Goal: Task Accomplishment & Management: Complete application form

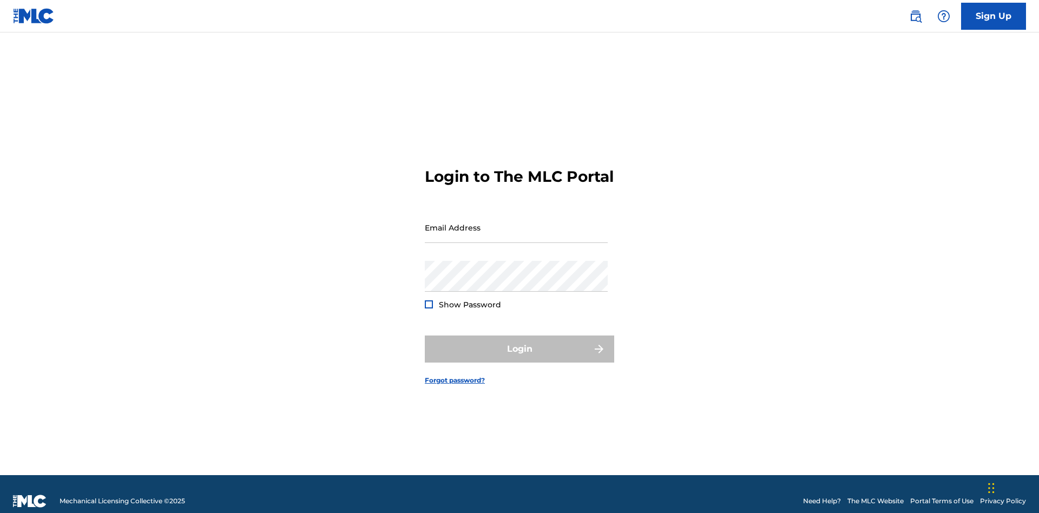
scroll to position [14, 0]
click at [516, 222] on input "Email Address" at bounding box center [516, 227] width 183 height 31
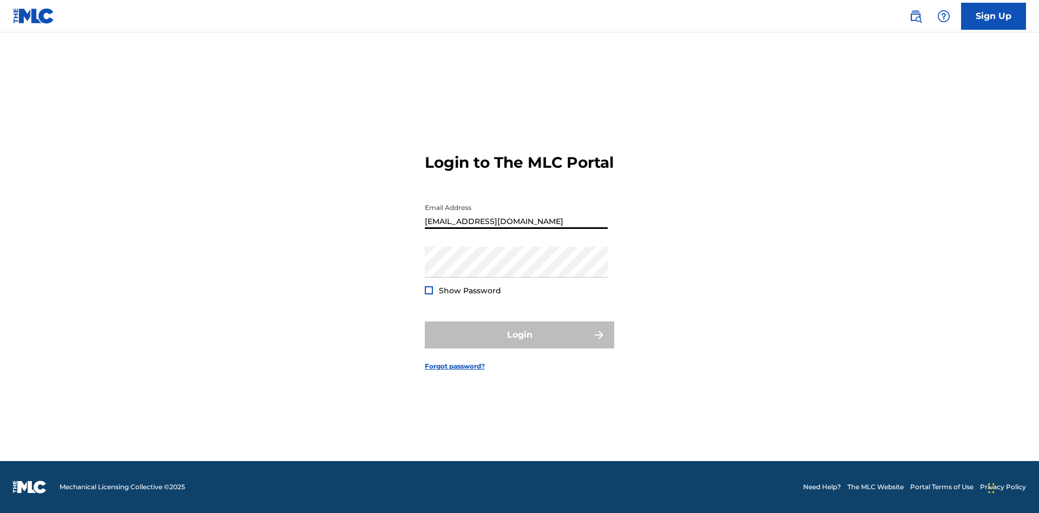
type input "[EMAIL_ADDRESS][DOMAIN_NAME]"
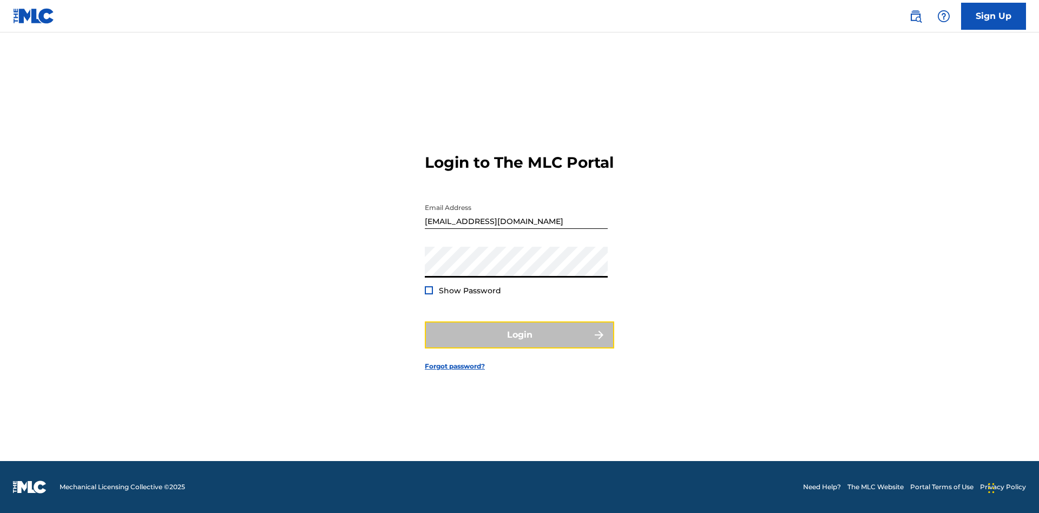
click at [519, 344] on button "Login" at bounding box center [519, 334] width 189 height 27
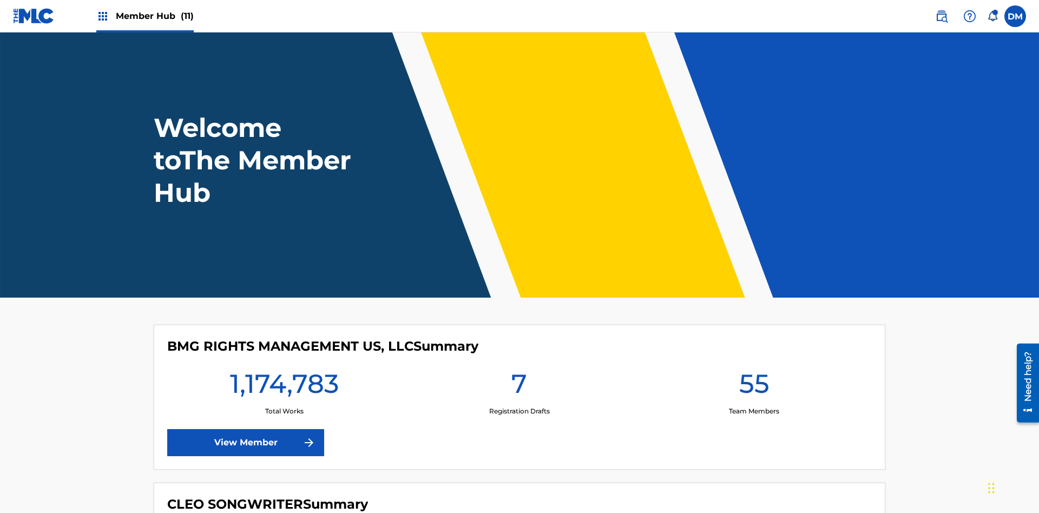
click at [154, 16] on span "Member Hub (11)" at bounding box center [155, 16] width 78 height 12
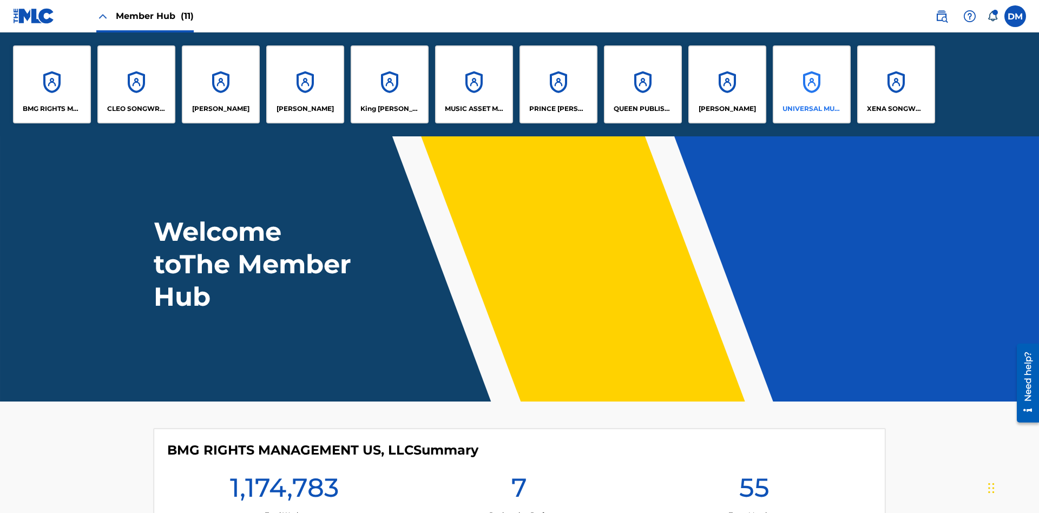
click at [811, 109] on p "UNIVERSAL MUSIC PUB GROUP" at bounding box center [811, 109] width 59 height 10
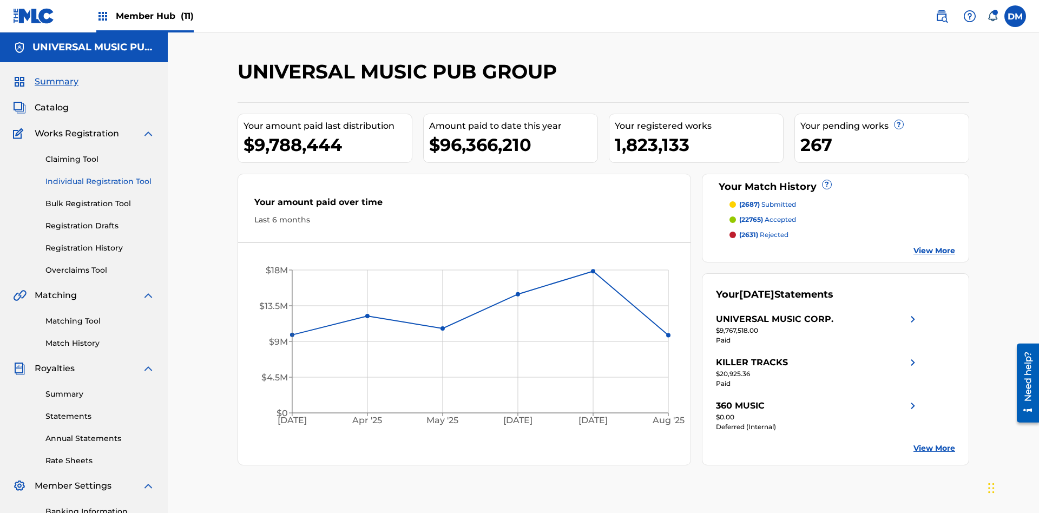
click at [100, 176] on link "Individual Registration Tool" at bounding box center [99, 181] width 109 height 11
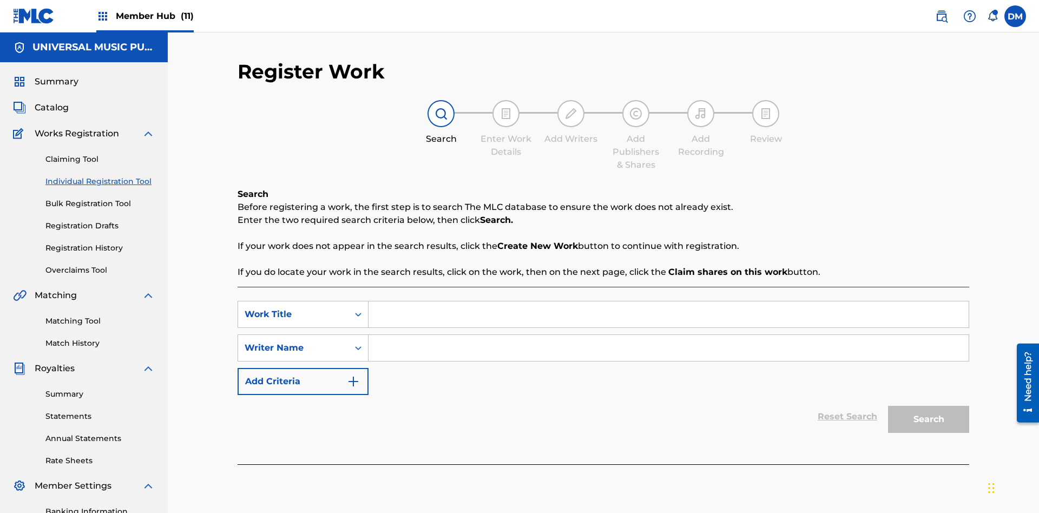
click at [668, 301] on input "Search Form" at bounding box center [668, 314] width 600 height 26
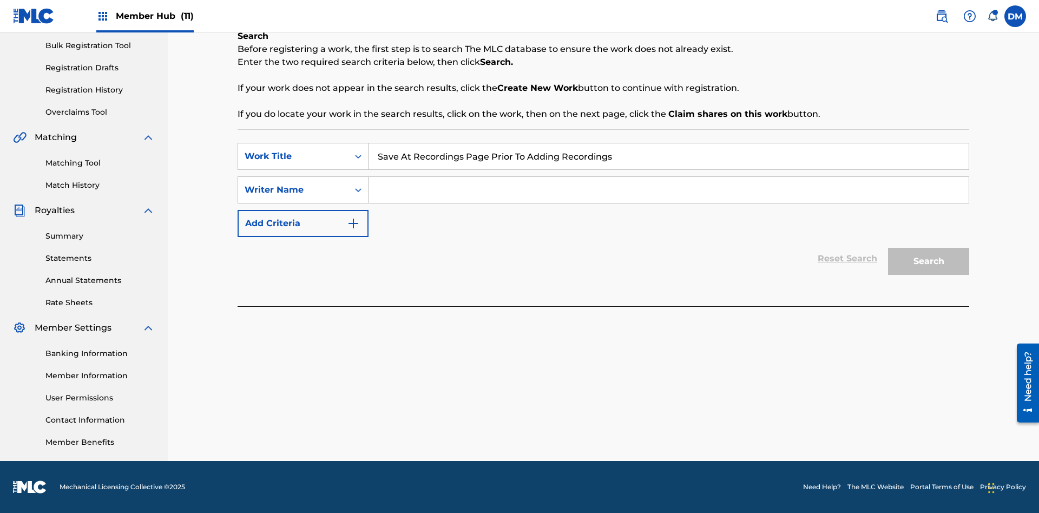
type input "Save At Recordings Page Prior To Adding Recordings"
click at [668, 190] on input "Search Form" at bounding box center [668, 190] width 600 height 26
type input "QWERTYUIOP"
click at [928, 261] on button "Search" at bounding box center [928, 261] width 81 height 27
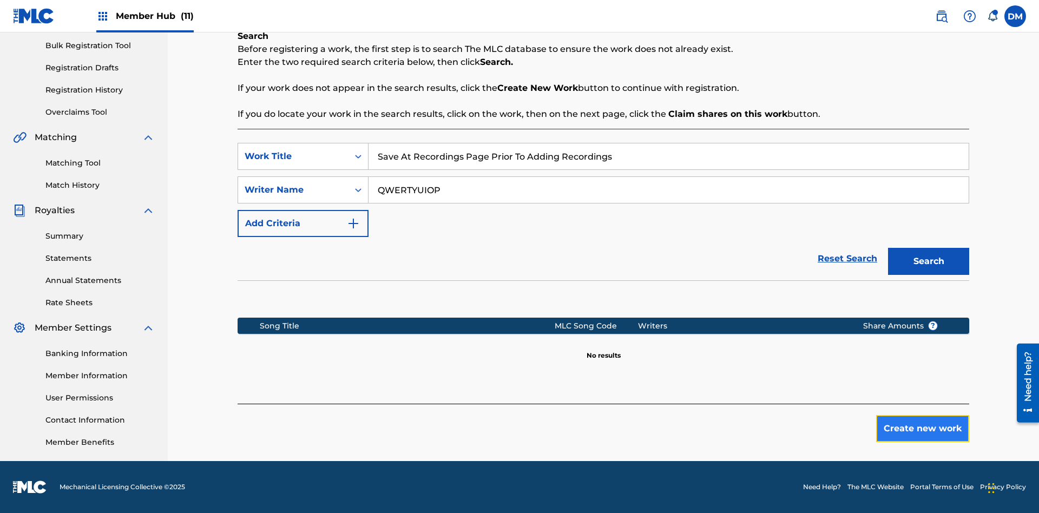
click at [922, 428] on button "Create new work" at bounding box center [922, 428] width 93 height 27
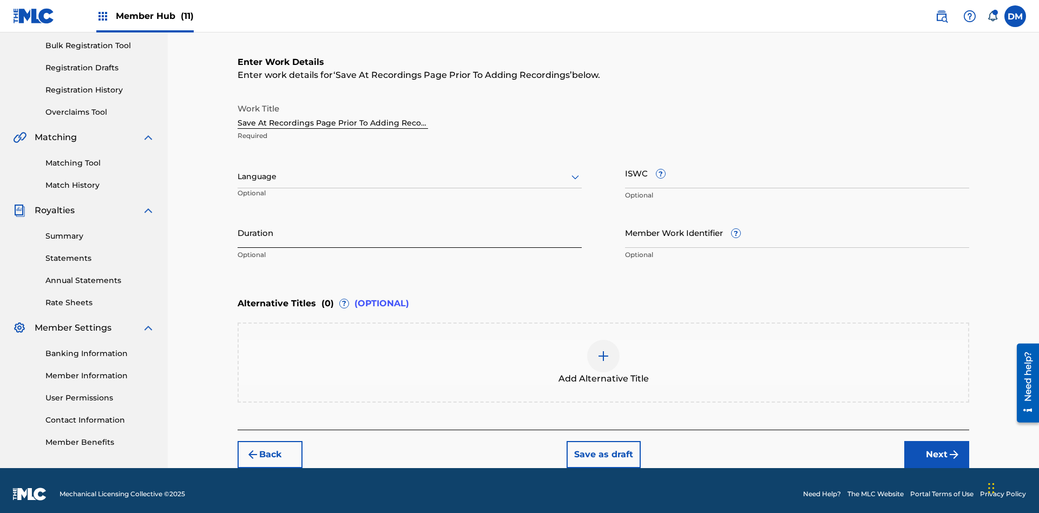
click at [410, 225] on input "Duration" at bounding box center [409, 232] width 344 height 31
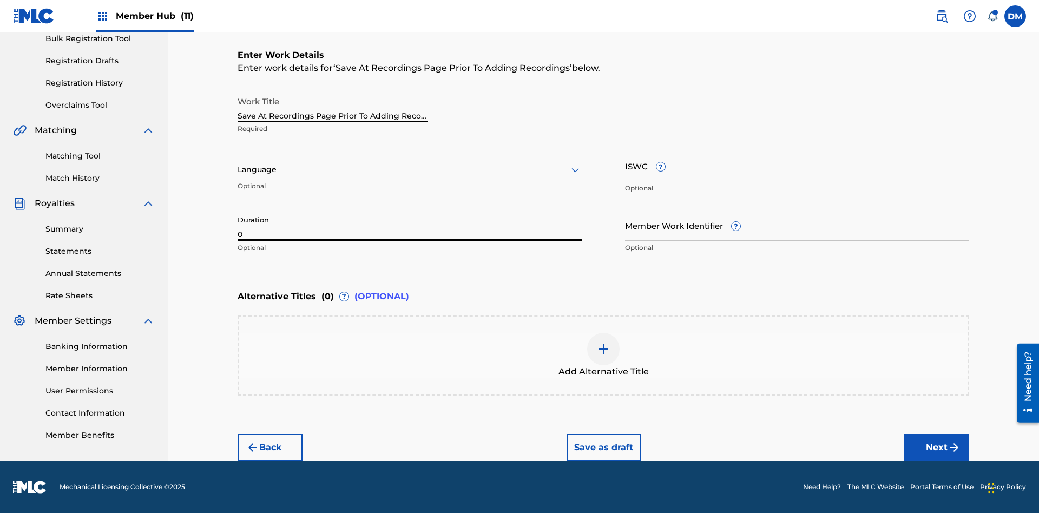
click at [410, 225] on input "0" at bounding box center [409, 225] width 344 height 31
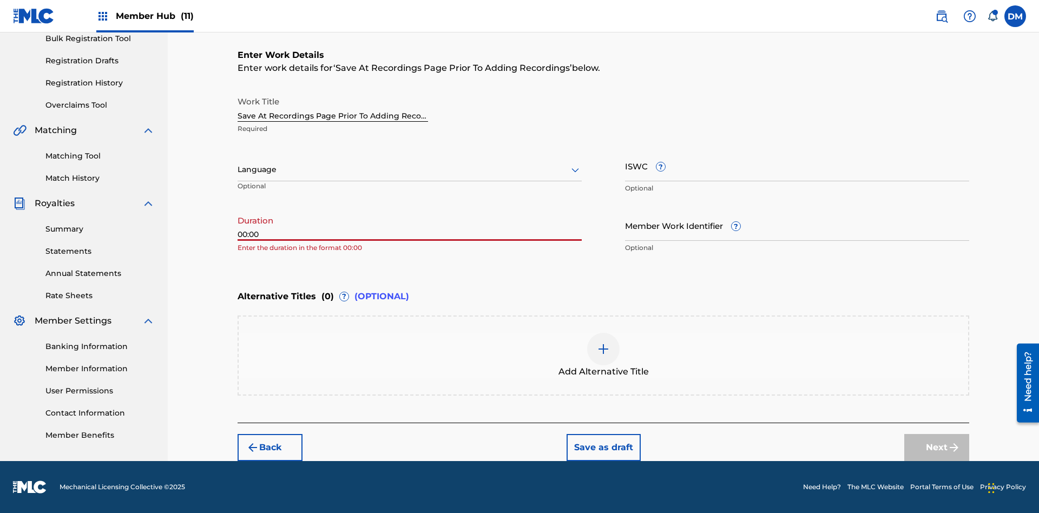
type input "00:00"
click at [575, 170] on icon at bounding box center [575, 169] width 13 height 13
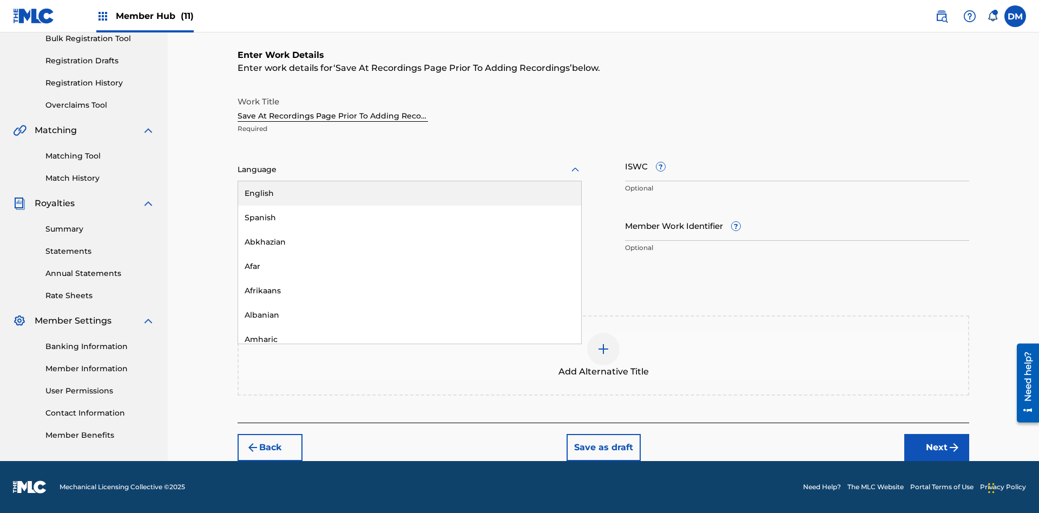
click at [410, 266] on div "Afar" at bounding box center [409, 266] width 343 height 24
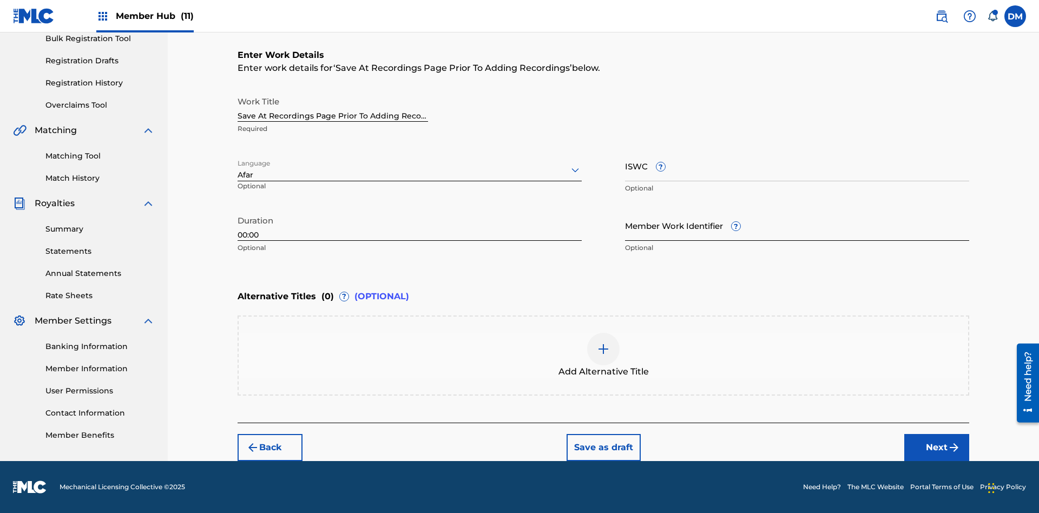
click at [797, 225] on input "Member Work Identifier ?" at bounding box center [797, 225] width 344 height 31
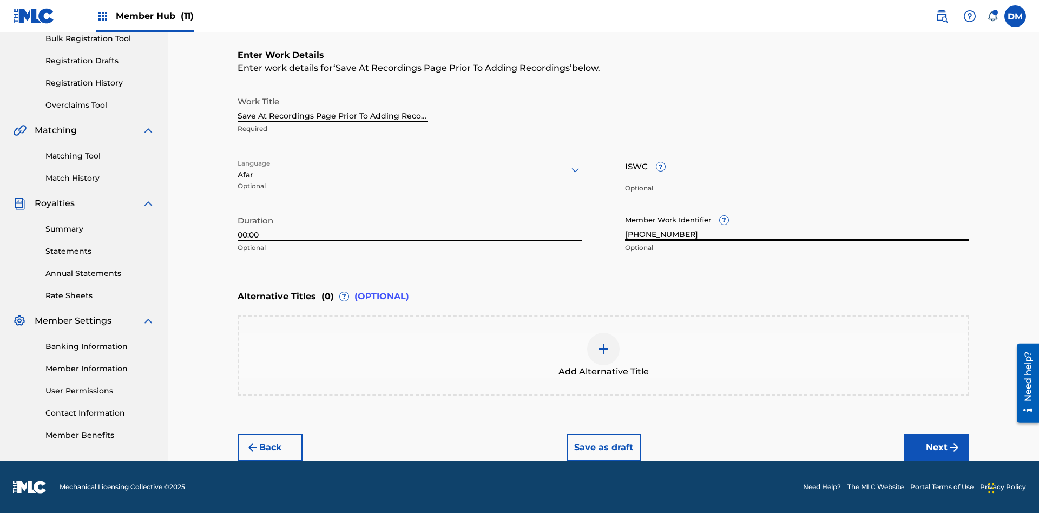
type input "[PHONE_NUMBER]"
click at [797, 166] on input "ISWC ?" at bounding box center [797, 165] width 344 height 31
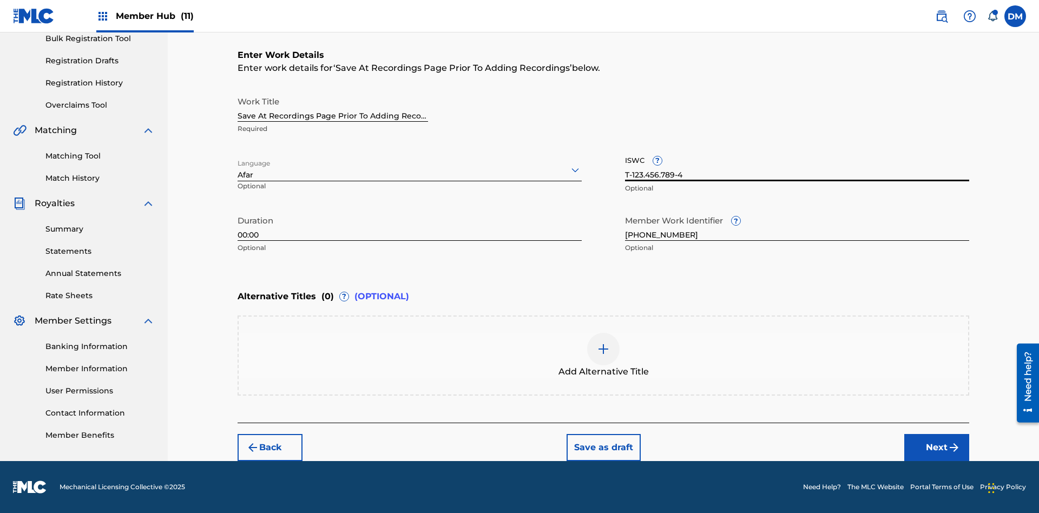
type input "T-123.456.789-4"
click at [603, 355] on img at bounding box center [603, 348] width 13 height 13
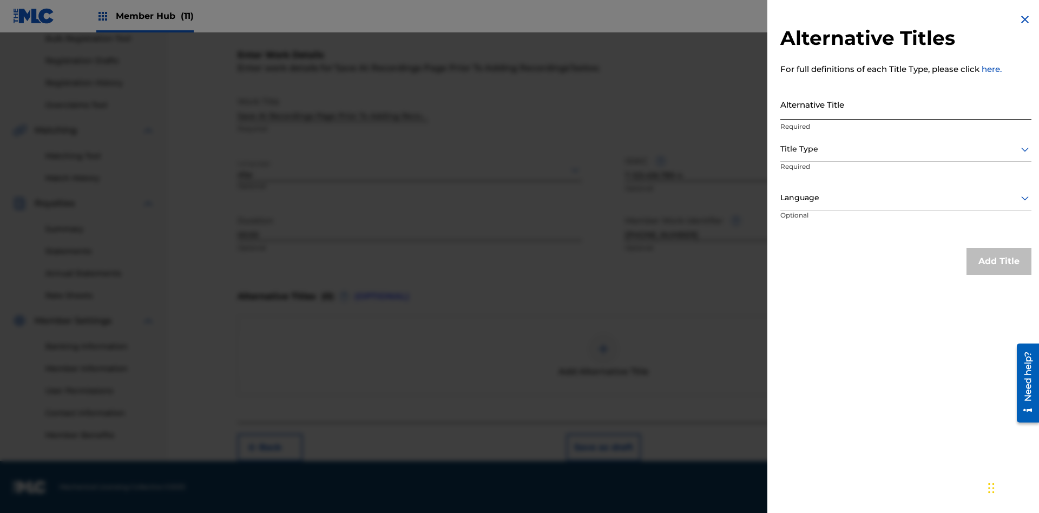
click at [906, 104] on input "Alternative Title" at bounding box center [905, 104] width 251 height 31
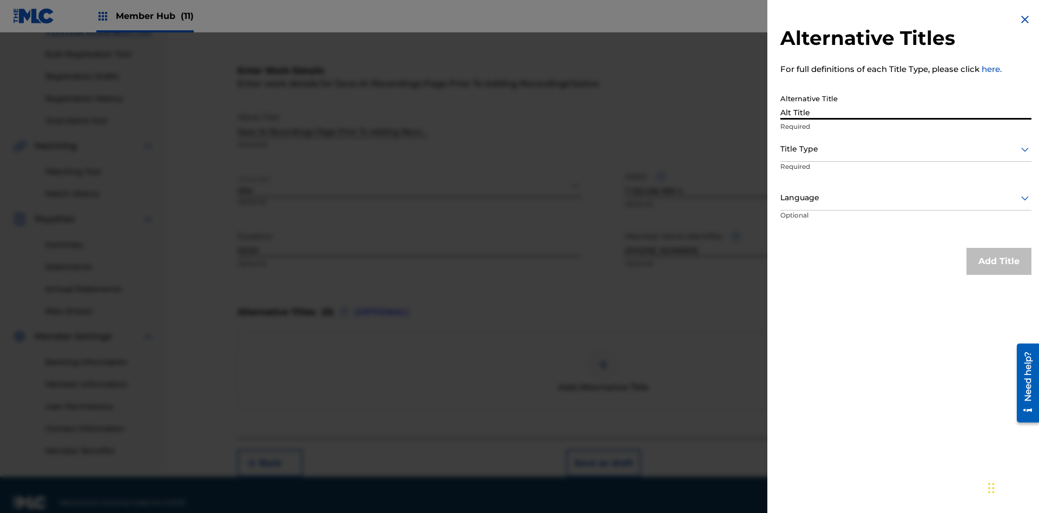
type input "Alt Title"
click at [906, 149] on div at bounding box center [905, 149] width 251 height 14
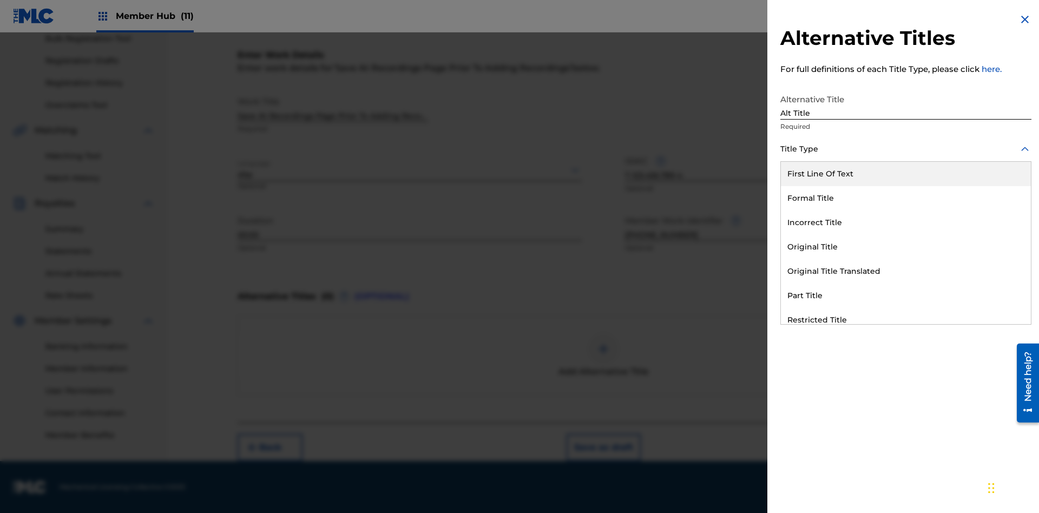
click at [906, 247] on div "Original Title" at bounding box center [906, 247] width 250 height 24
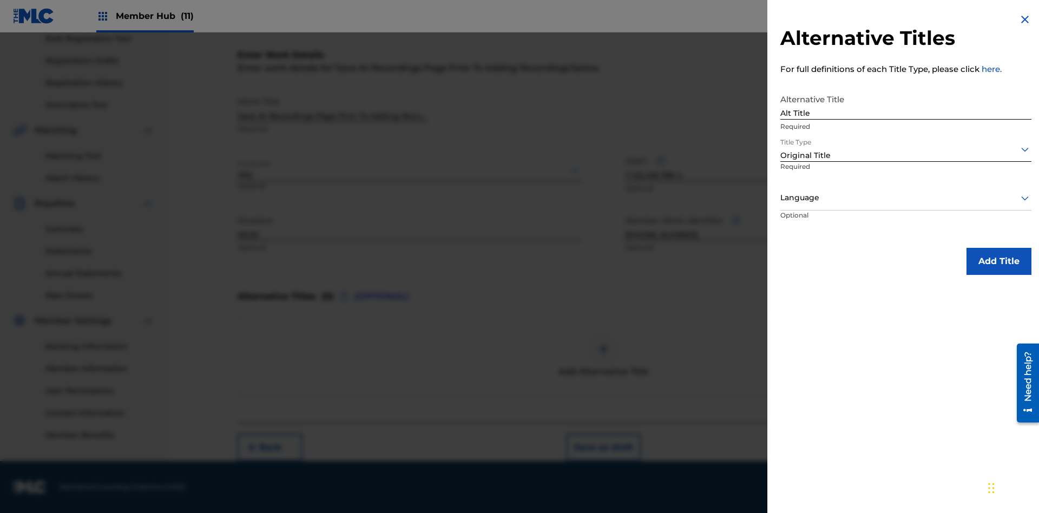
click at [906, 197] on div at bounding box center [905, 198] width 251 height 14
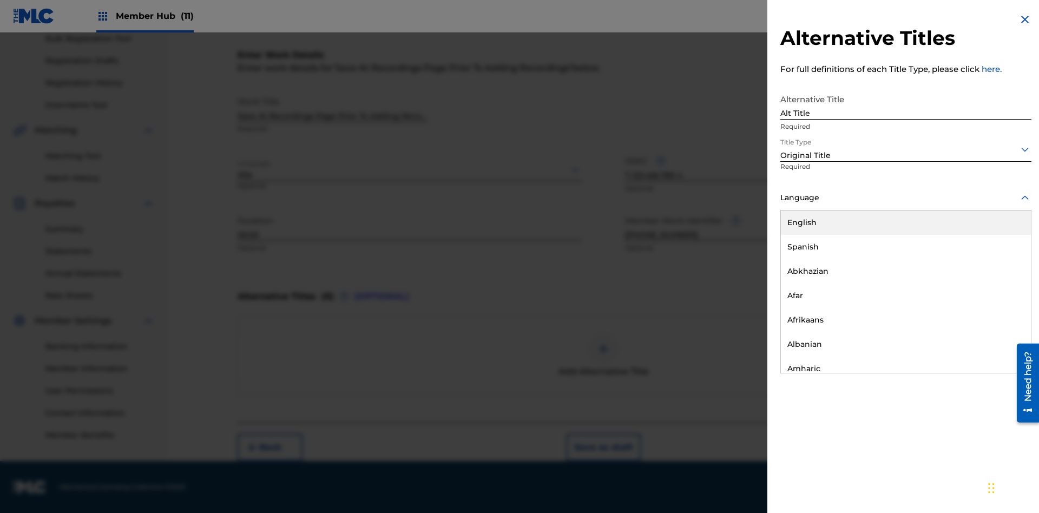
click at [999, 261] on button "Add Title" at bounding box center [998, 261] width 65 height 27
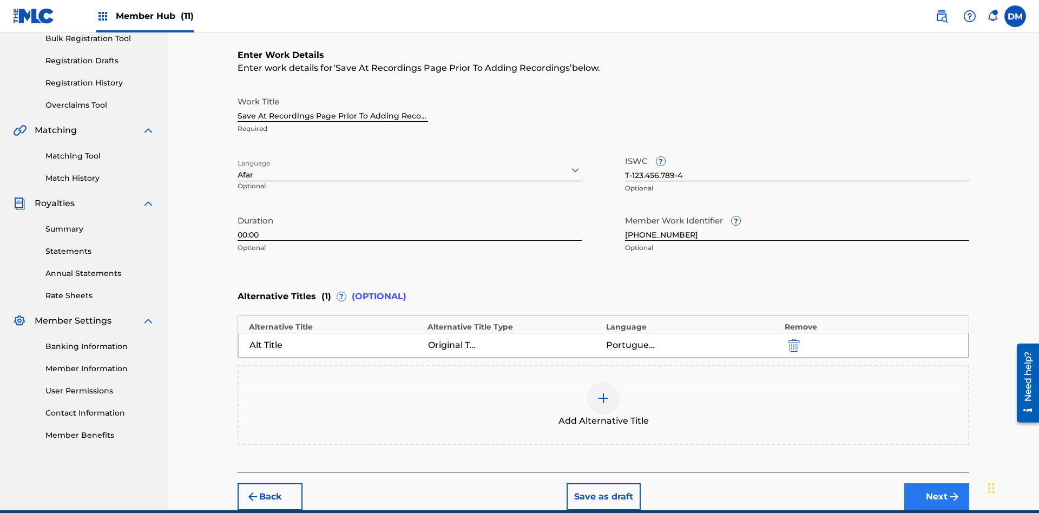
click at [936, 483] on button "Next" at bounding box center [936, 496] width 65 height 27
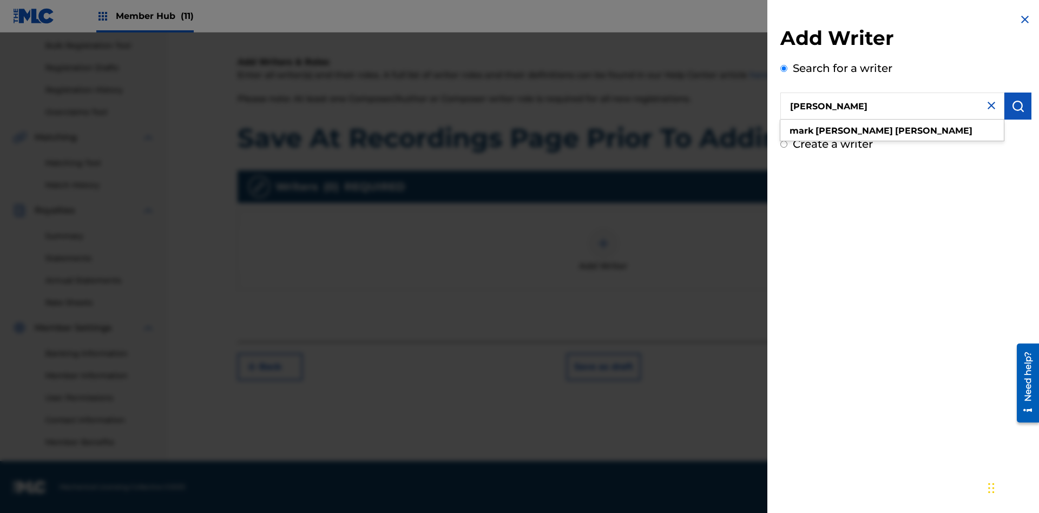
scroll to position [158, 0]
click at [1018, 106] on img "submit" at bounding box center [1017, 106] width 13 height 13
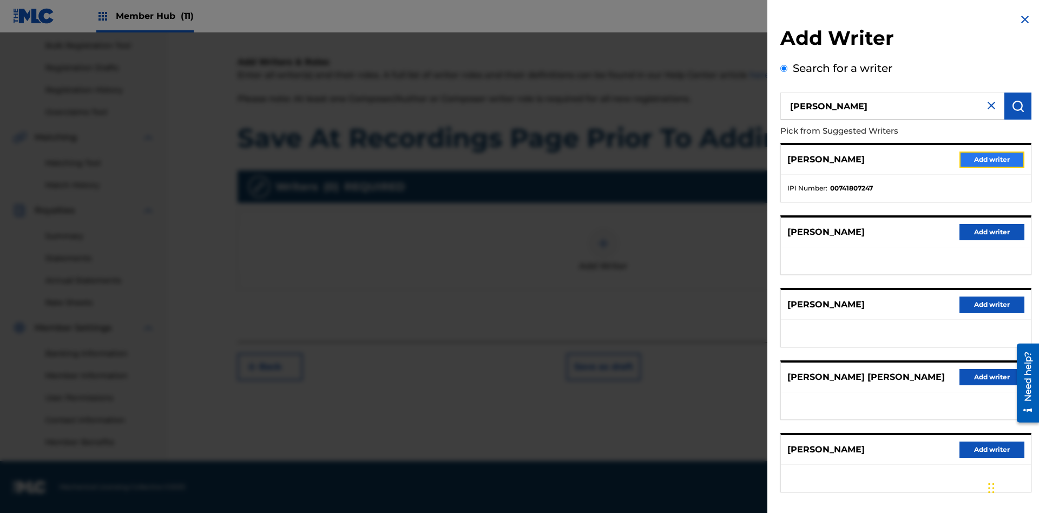
click at [992, 159] on button "Add writer" at bounding box center [991, 159] width 65 height 16
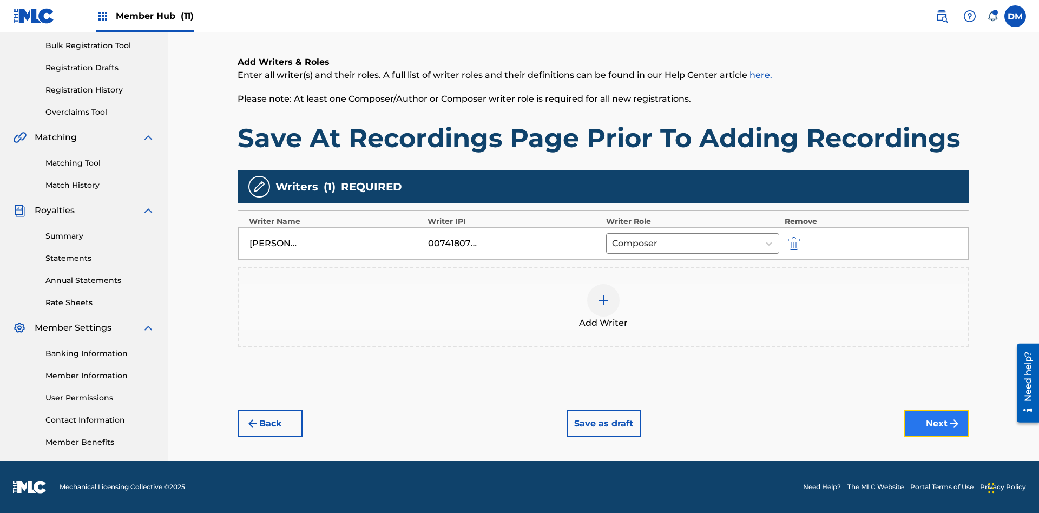
click at [936, 424] on button "Next" at bounding box center [936, 423] width 65 height 27
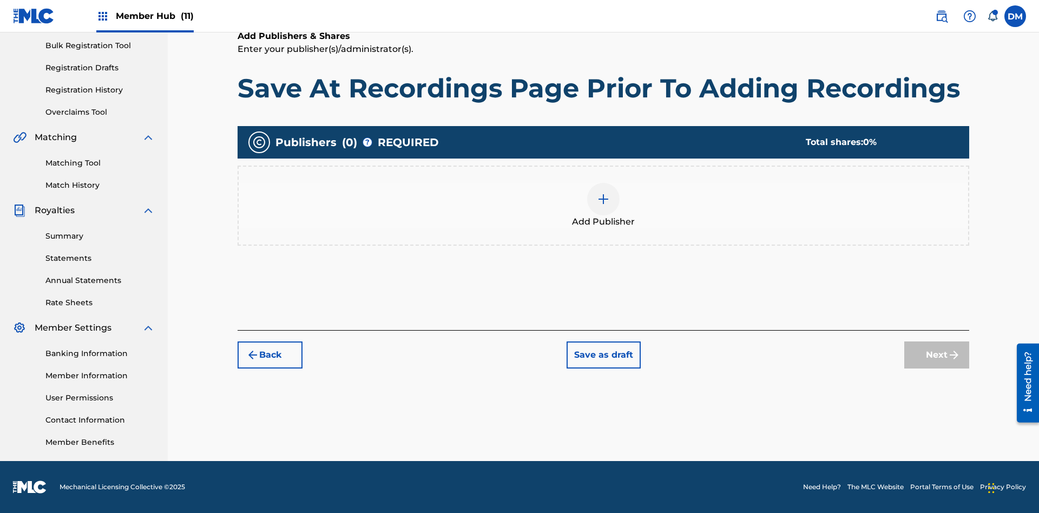
click at [603, 199] on img at bounding box center [603, 199] width 13 height 13
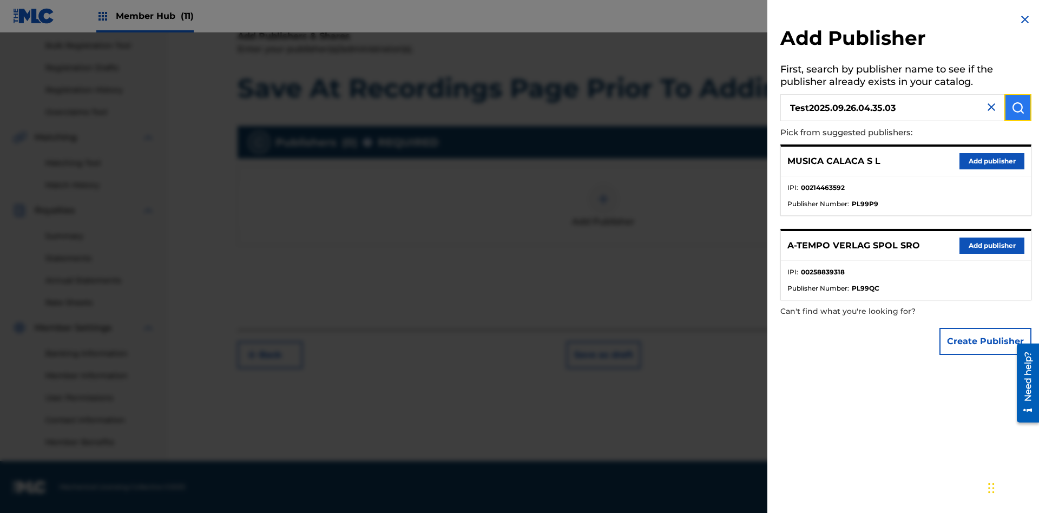
click at [1018, 108] on img "submit" at bounding box center [1017, 107] width 13 height 13
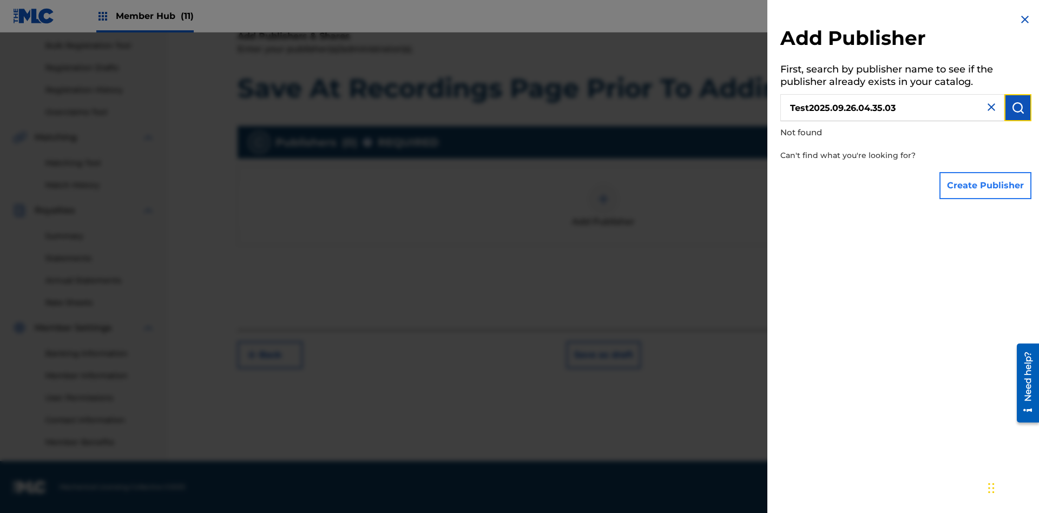
click at [986, 185] on button "Create Publisher" at bounding box center [985, 185] width 92 height 27
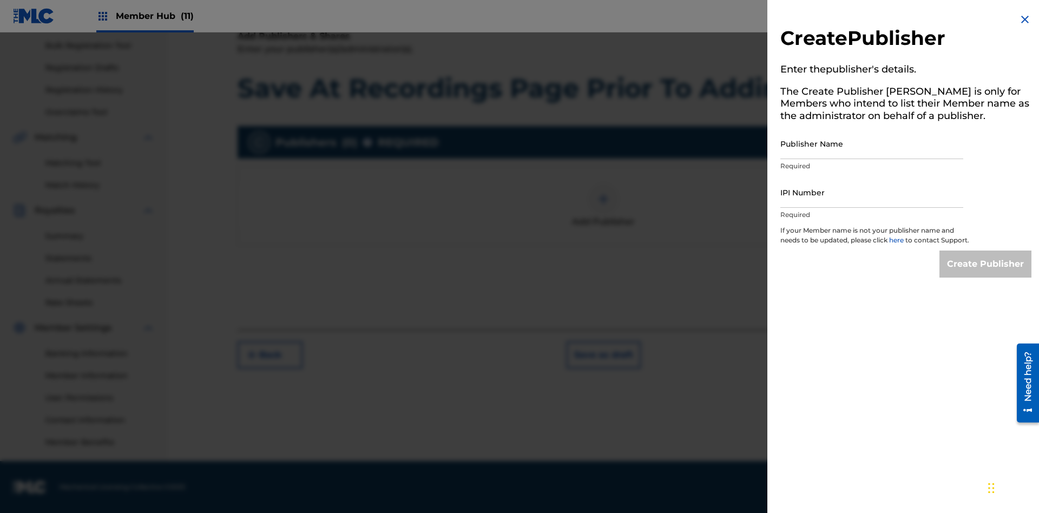
click at [872, 143] on input "Publisher Name" at bounding box center [871, 143] width 183 height 31
click at [872, 192] on input "IPI Number" at bounding box center [871, 192] width 183 height 31
click at [986, 274] on input "Create Publisher" at bounding box center [985, 263] width 92 height 27
click at [986, 250] on input "Create Publisher" at bounding box center [985, 263] width 92 height 27
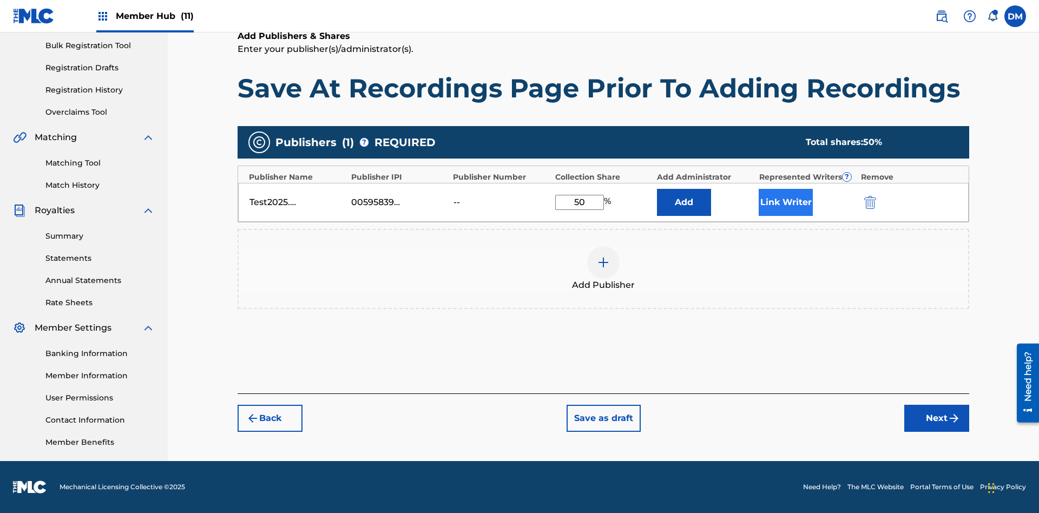
type input "50"
click at [786, 202] on button "Link Writer" at bounding box center [785, 202] width 54 height 27
click at [786, 216] on button "Link Writer" at bounding box center [785, 202] width 54 height 27
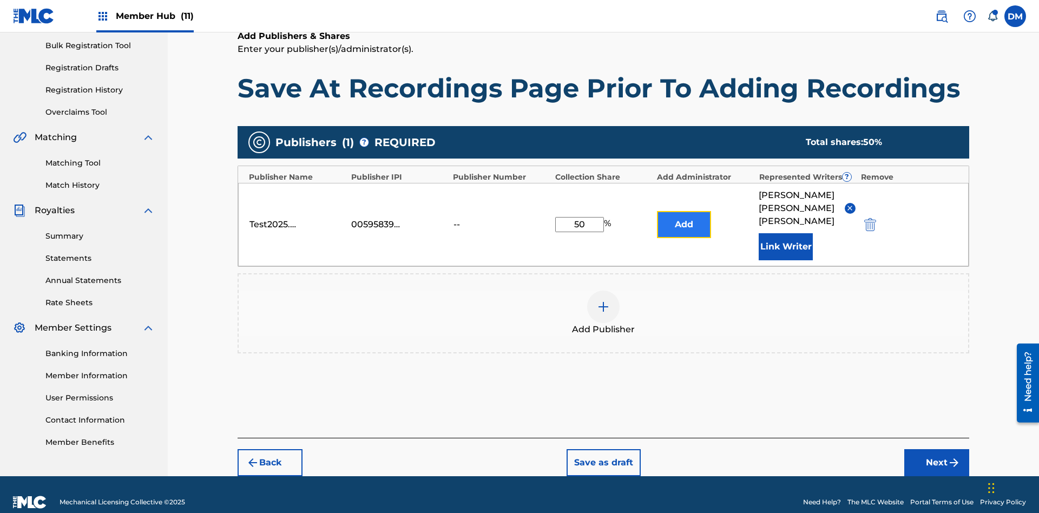
click at [684, 215] on button "Add" at bounding box center [684, 224] width 54 height 27
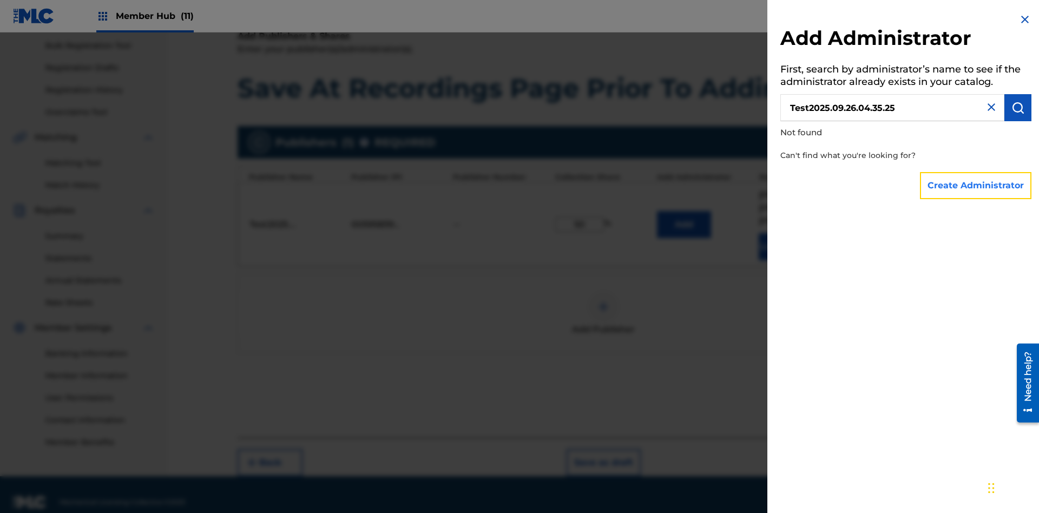
click at [976, 185] on button "Create Administrator" at bounding box center [975, 185] width 111 height 27
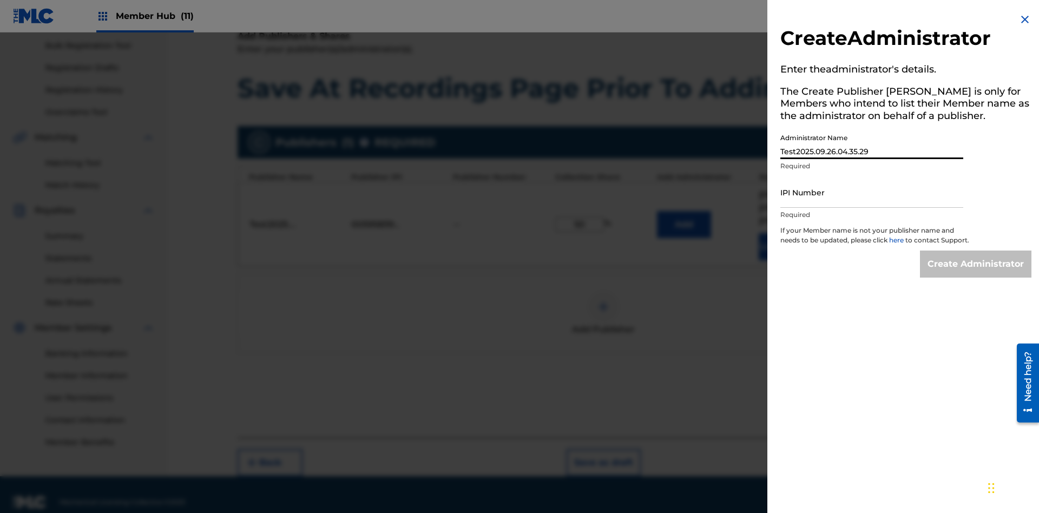
click at [872, 192] on input "IPI Number" at bounding box center [871, 192] width 183 height 31
click at [976, 274] on input "Create Administrator" at bounding box center [975, 263] width 111 height 27
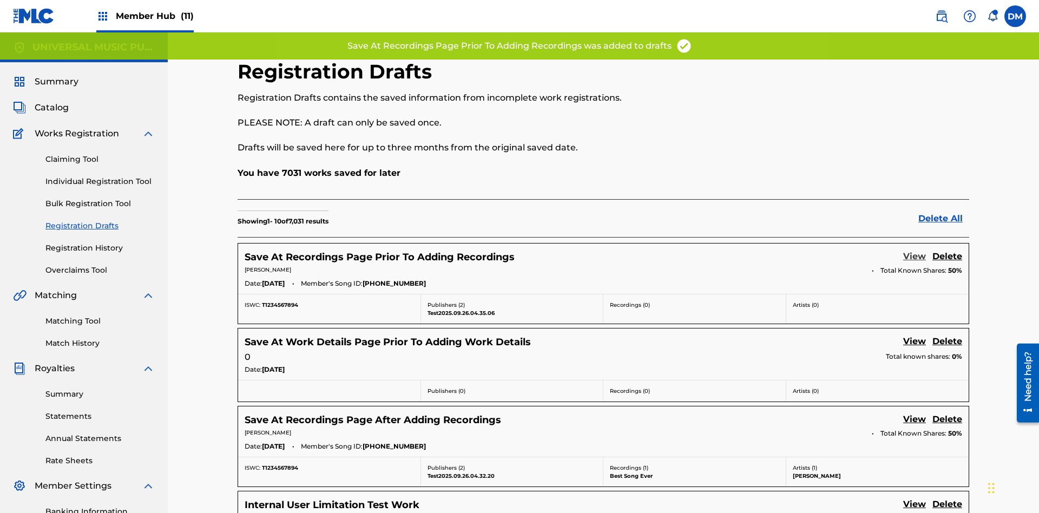
click at [914, 250] on link "View" at bounding box center [914, 257] width 23 height 15
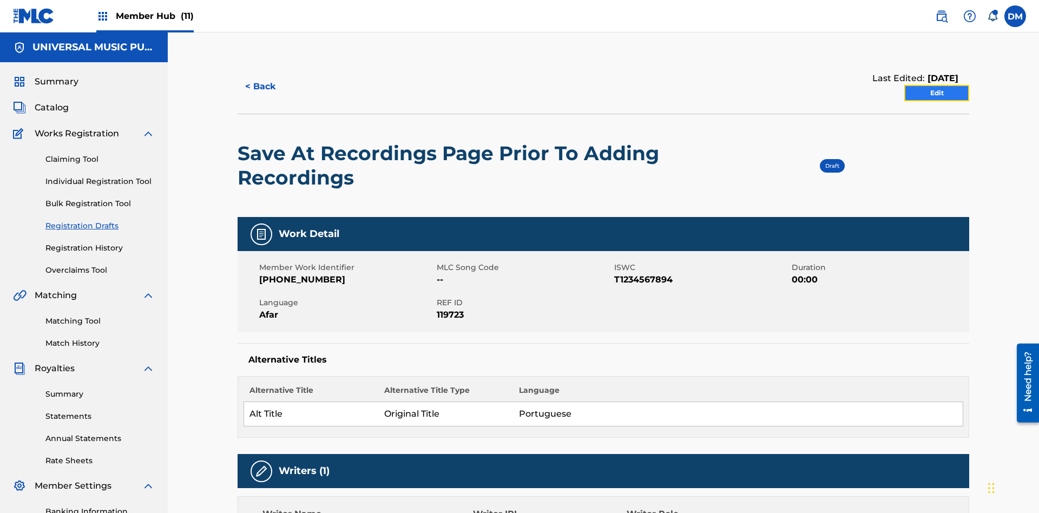
click at [936, 85] on link "Edit" at bounding box center [936, 93] width 65 height 16
